Goal: Connect with others: Establish contact or relationships with other users

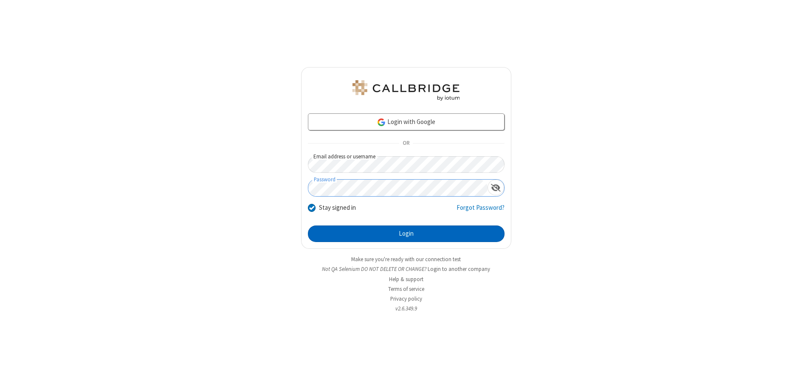
click at [406, 234] on button "Login" at bounding box center [406, 233] width 197 height 17
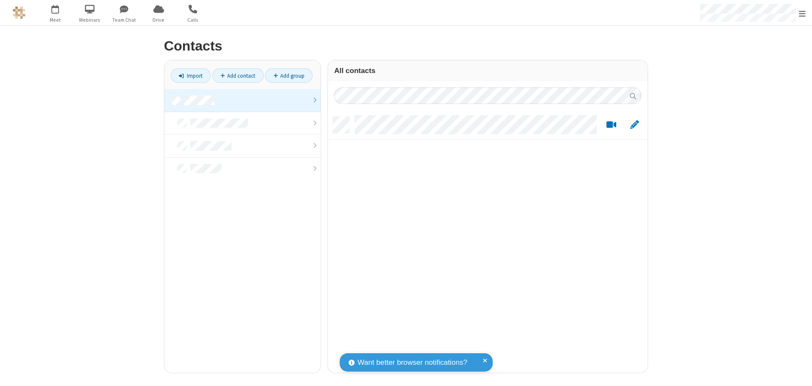
scroll to position [256, 313]
click at [242, 100] on link at bounding box center [242, 100] width 156 height 23
click at [238, 76] on link "Add contact" at bounding box center [237, 75] width 51 height 14
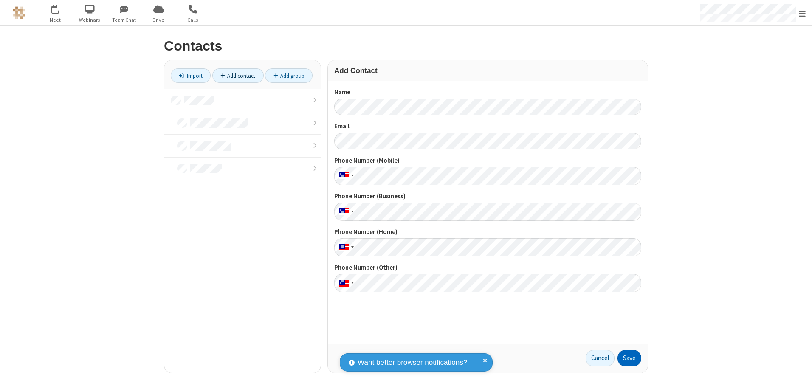
click at [629, 358] on button "Save" at bounding box center [629, 358] width 24 height 17
